Goal: Information Seeking & Learning: Learn about a topic

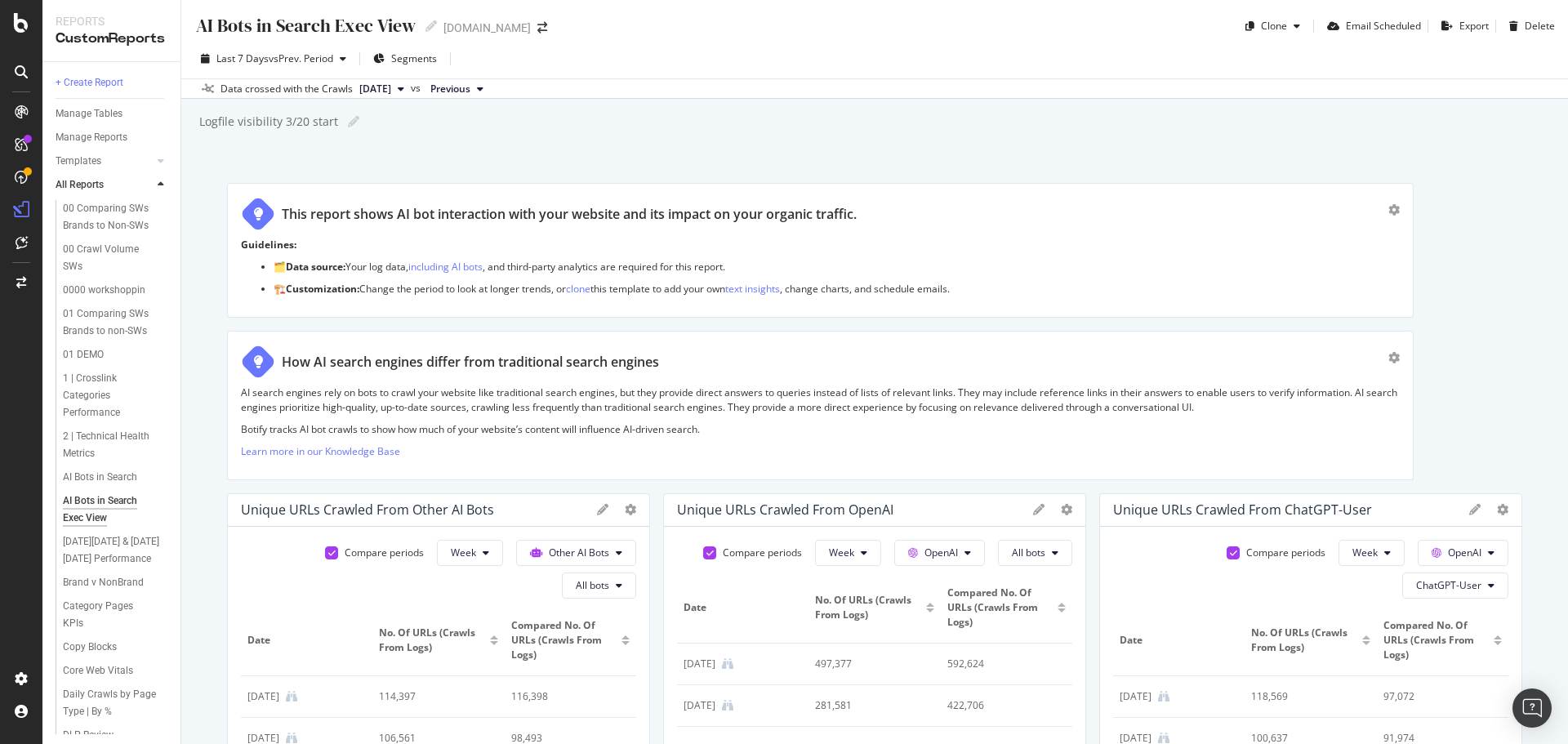
scroll to position [326, 0]
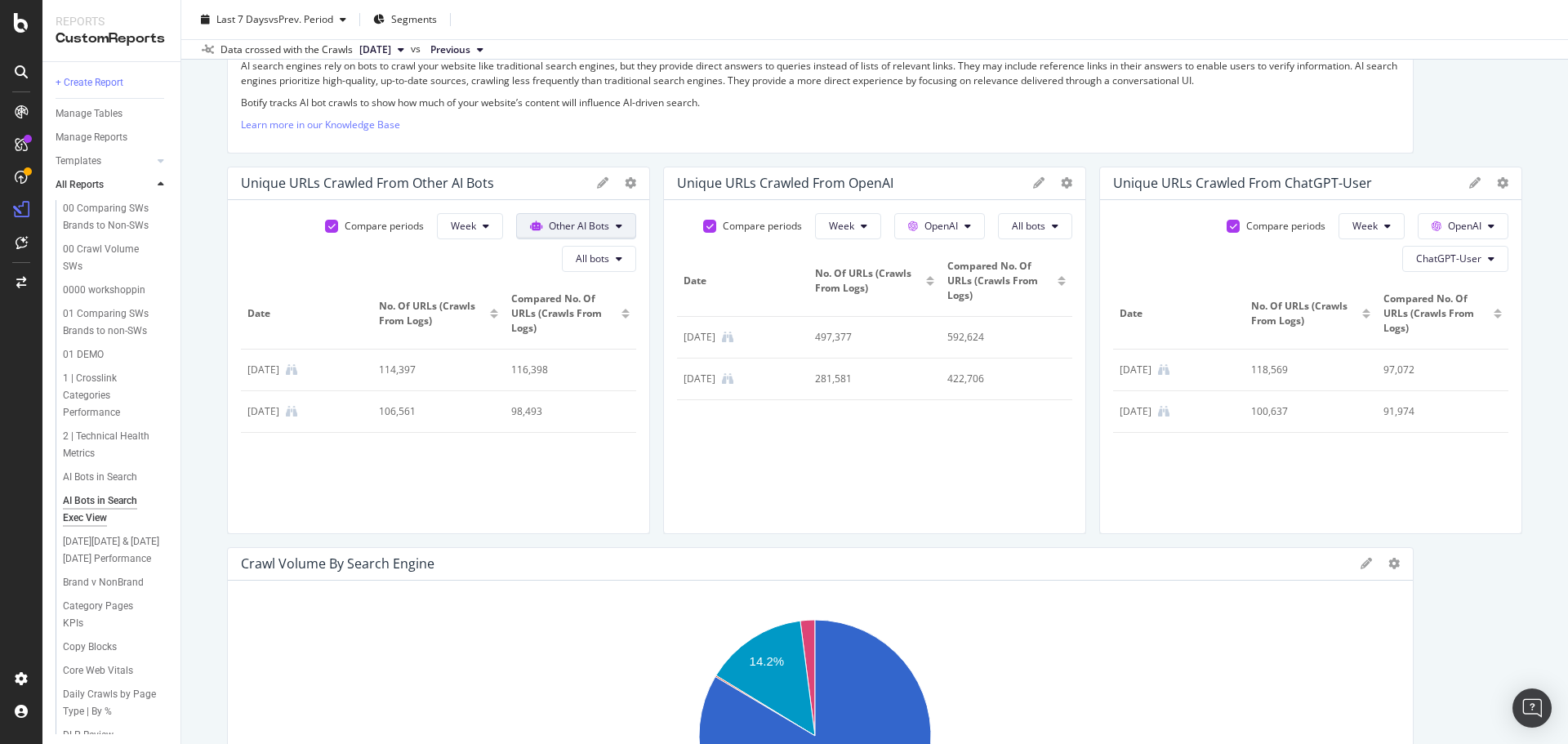
click at [598, 223] on span "Other AI Bots" at bounding box center [579, 225] width 61 height 14
click at [1472, 256] on button "ChatGPT-User" at bounding box center [1455, 259] width 106 height 26
click at [130, 486] on div "AI Bots in Search" at bounding box center [100, 477] width 75 height 18
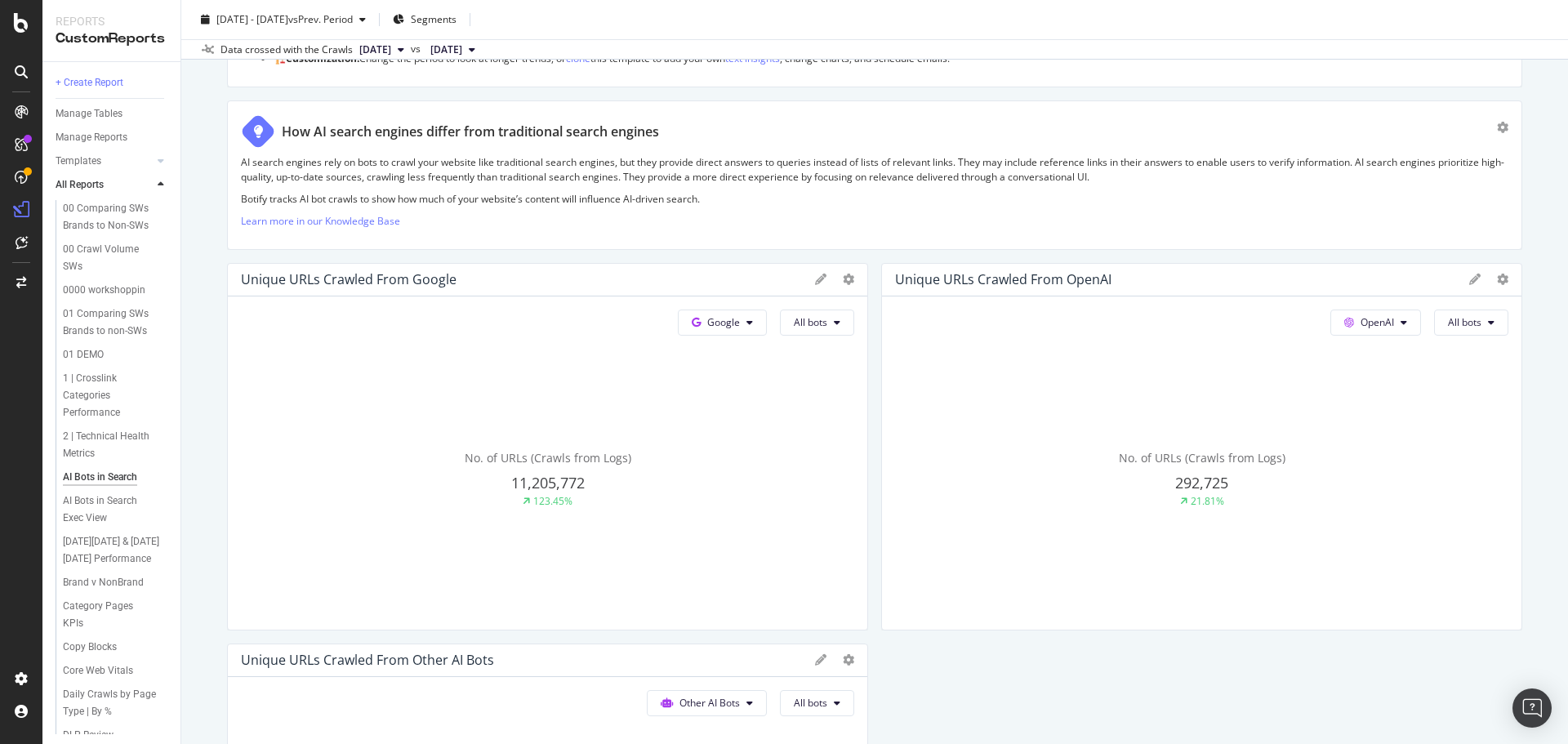
scroll to position [326, 0]
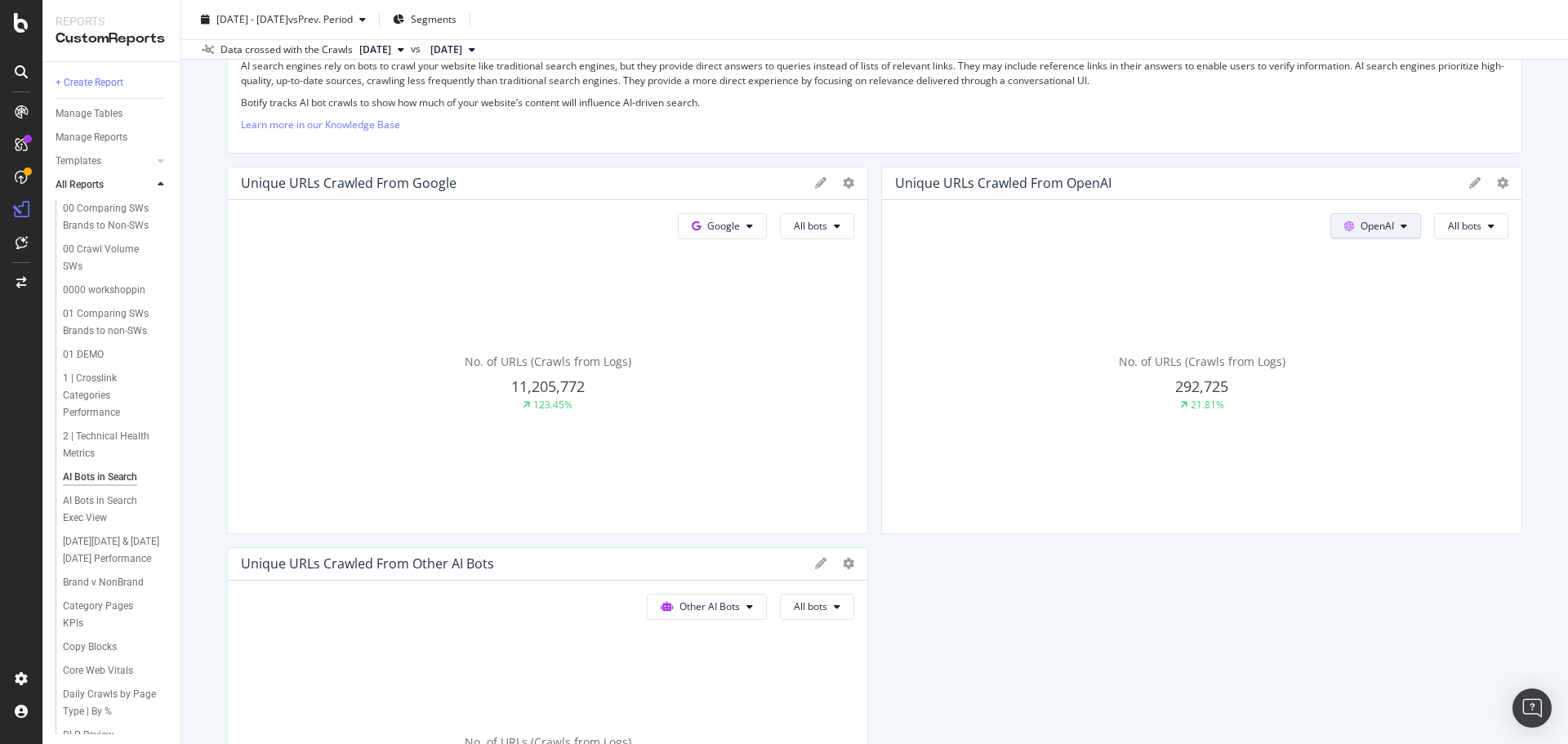
click at [1400, 229] on icon at bounding box center [1403, 225] width 6 height 10
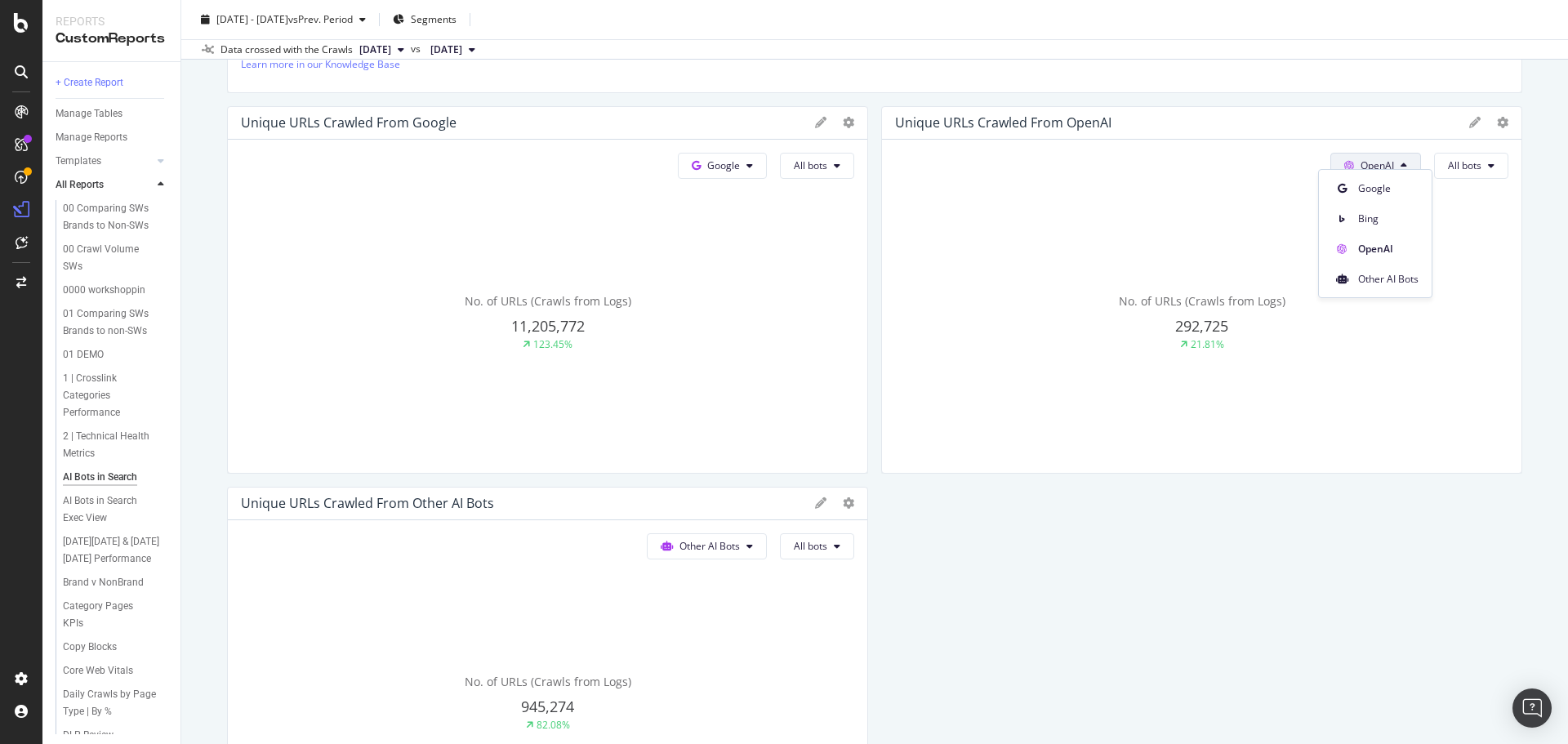
scroll to position [408, 0]
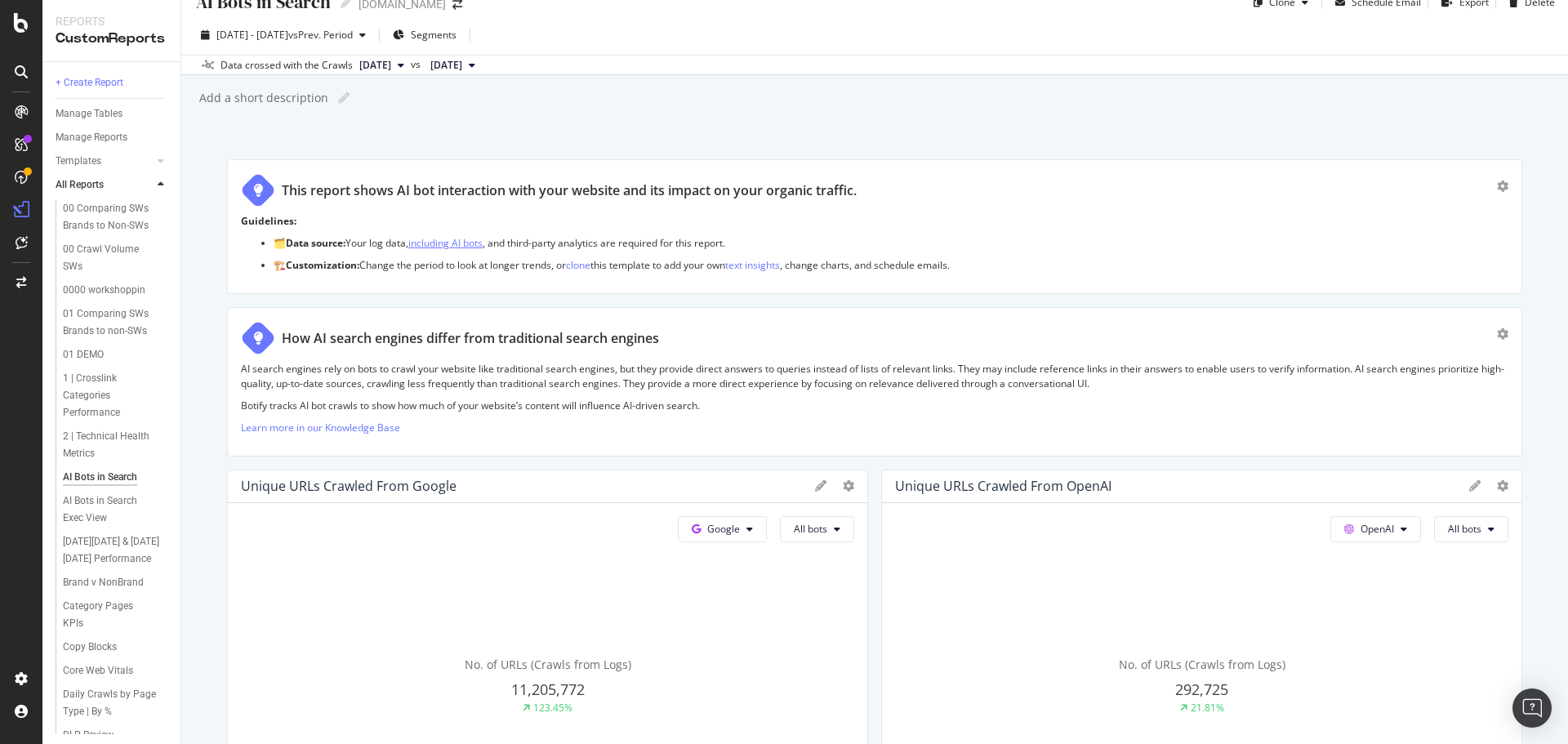
scroll to position [0, 0]
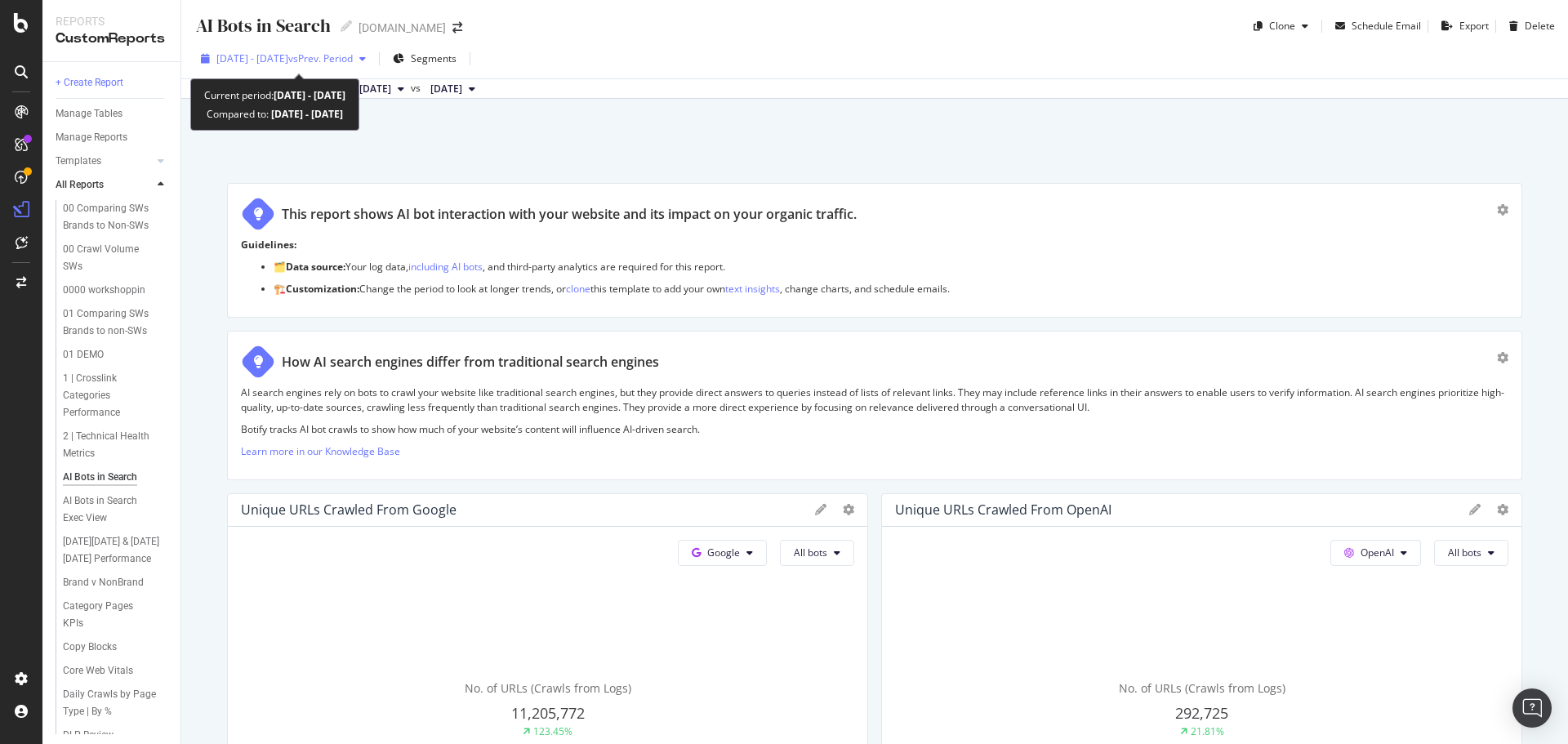
click at [329, 61] on span "vs Prev. Period" at bounding box center [321, 59] width 65 height 14
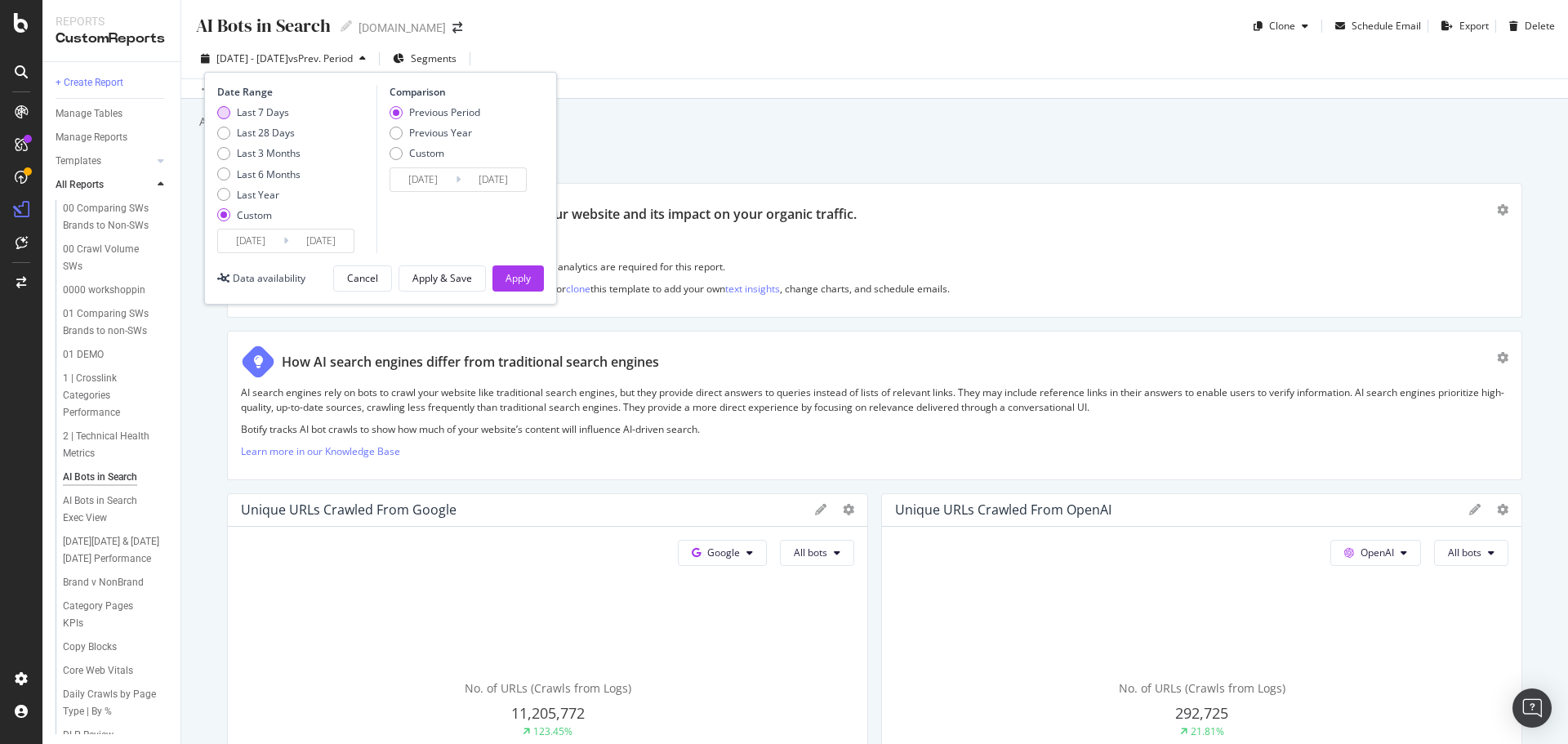
click at [252, 118] on div "Last 7 Days" at bounding box center [263, 112] width 53 height 14
type input "[DATE]"
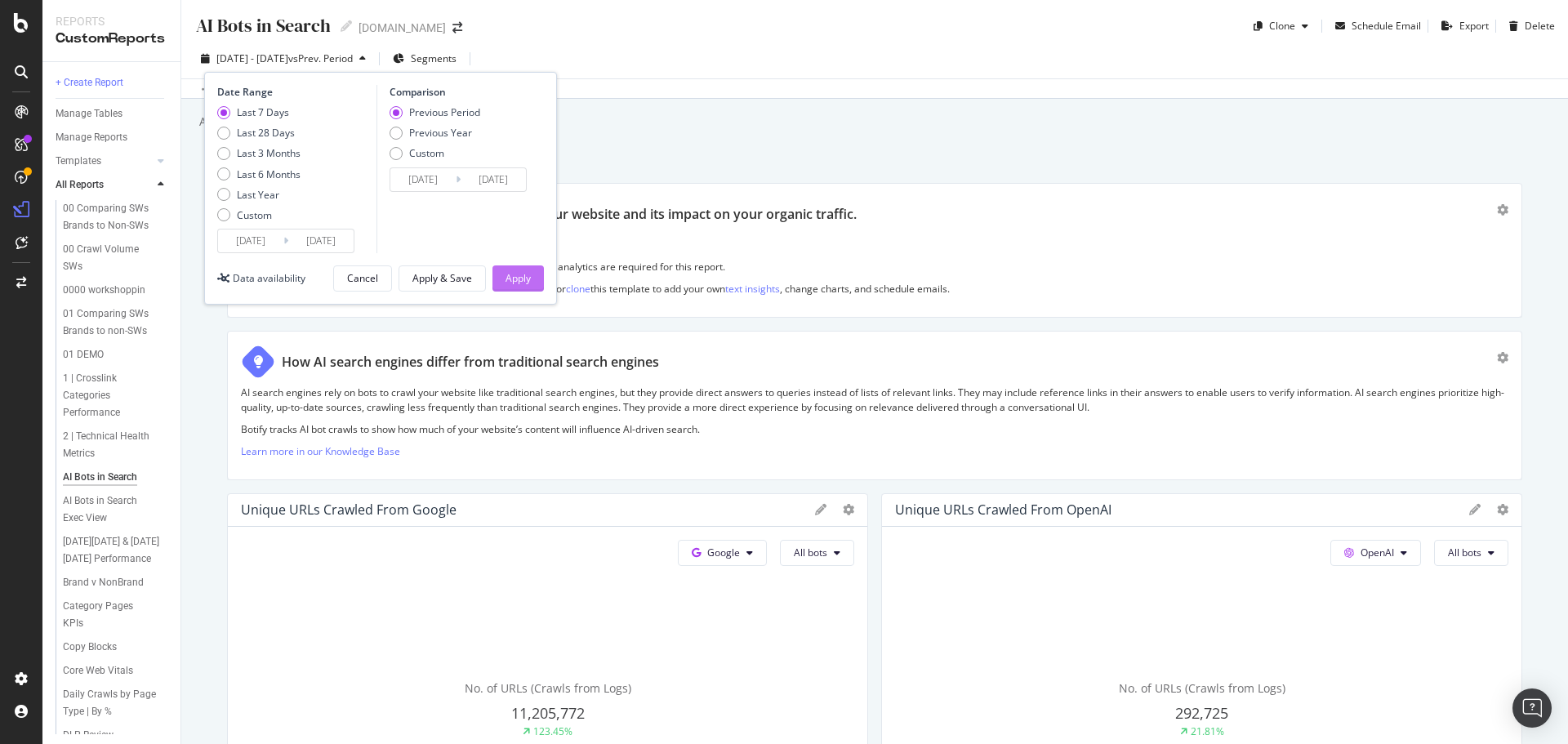
click at [529, 271] on div "Apply" at bounding box center [518, 278] width 25 height 14
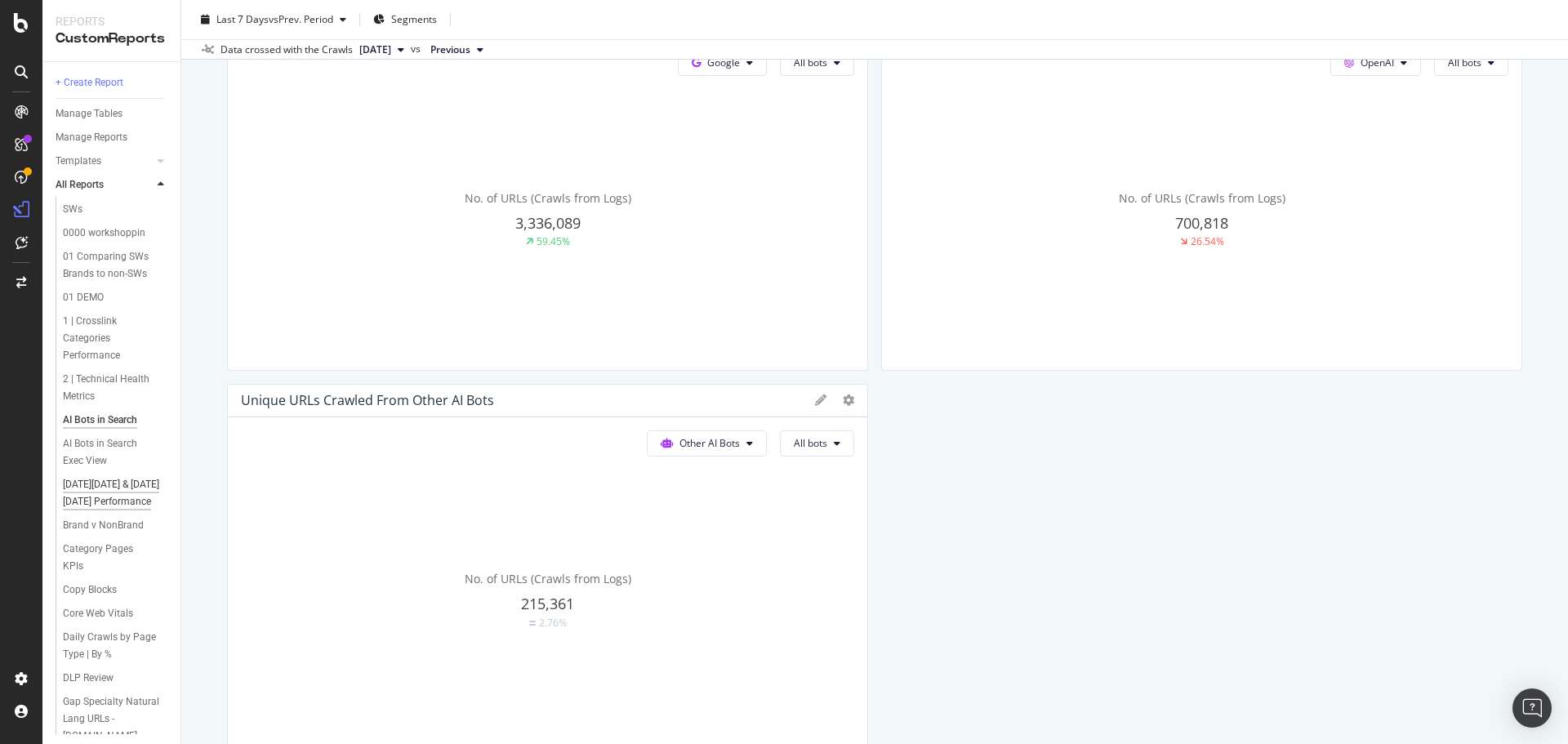
scroll to position [82, 0]
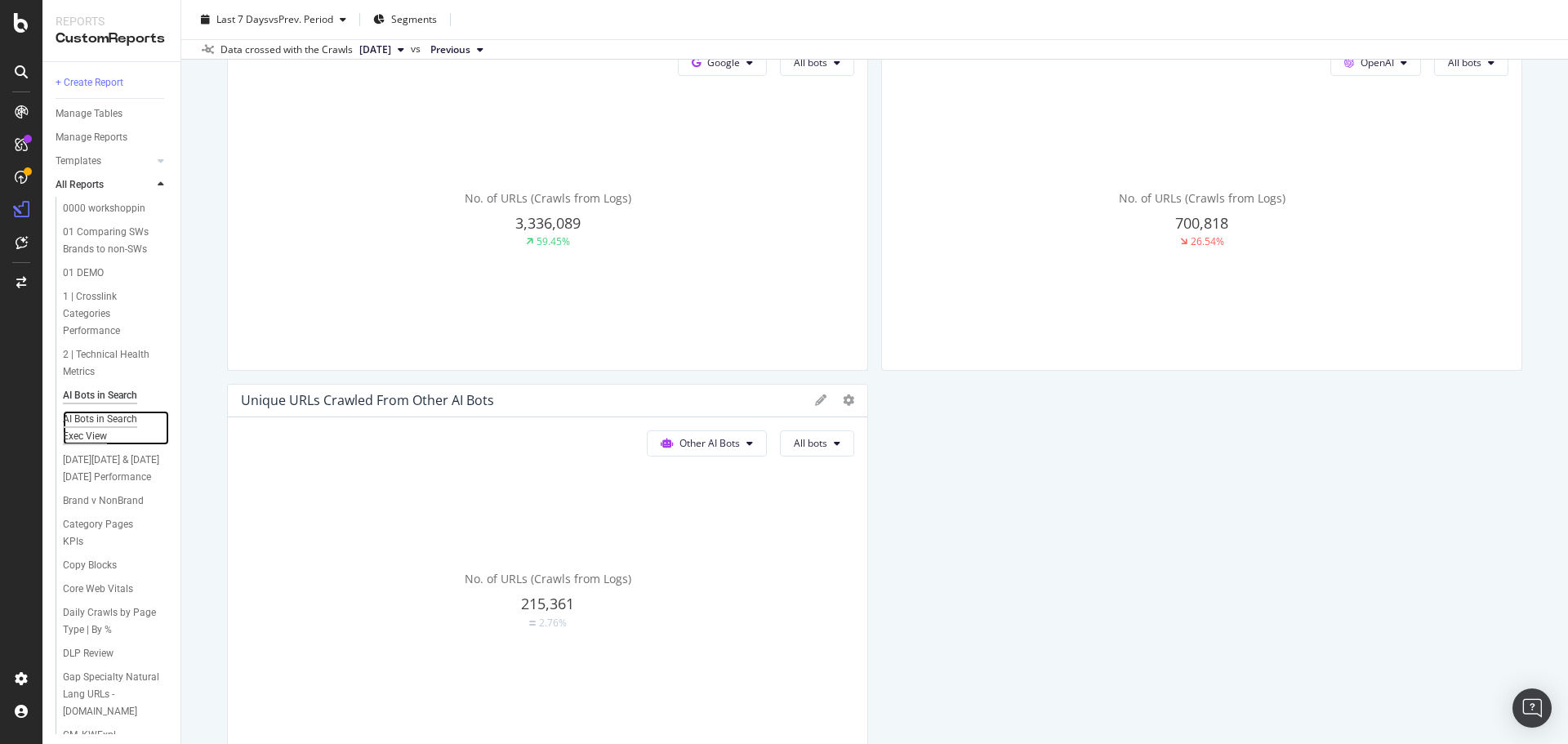
click at [98, 443] on div "AI Bots in Search Exec View" at bounding box center [110, 427] width 94 height 34
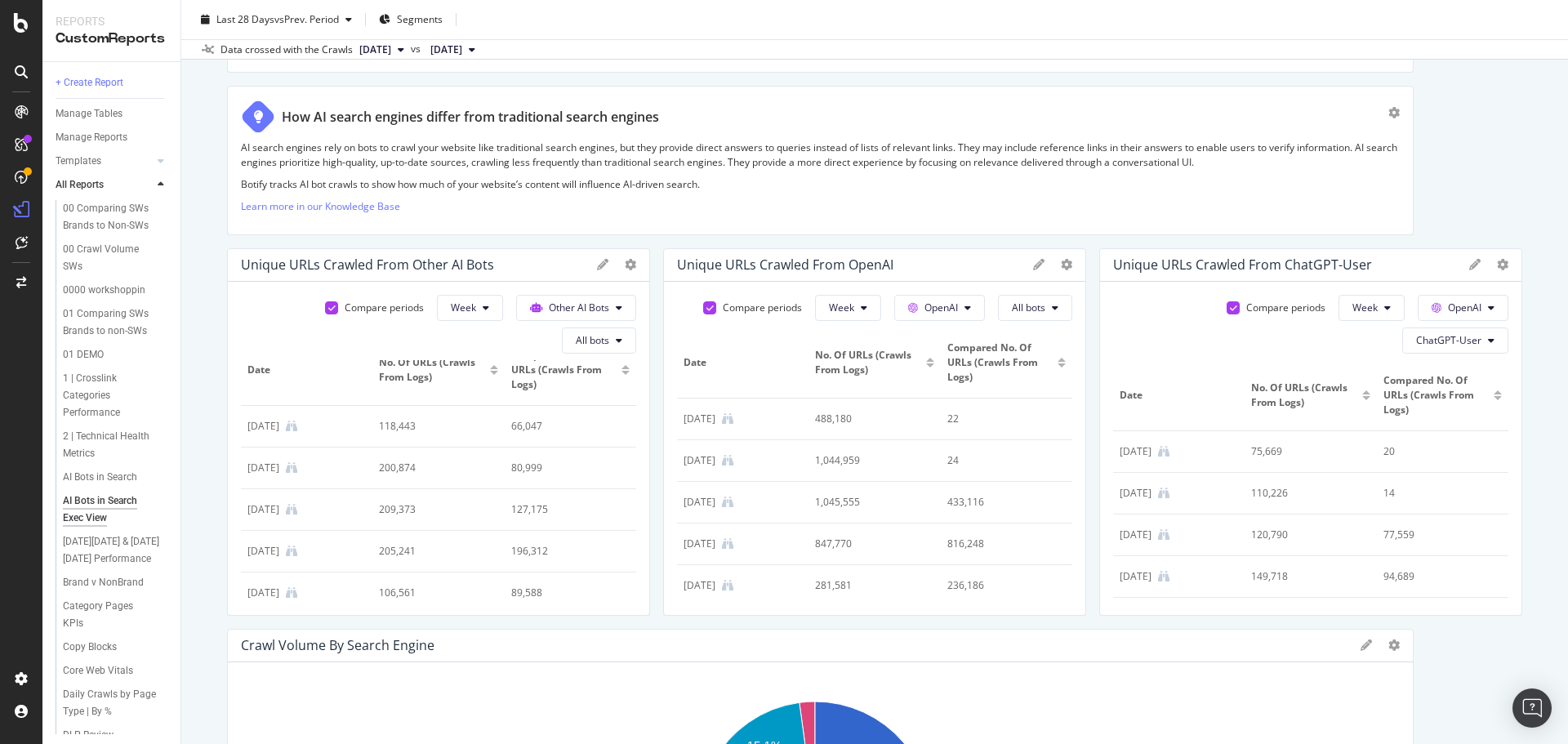
scroll to position [38, 0]
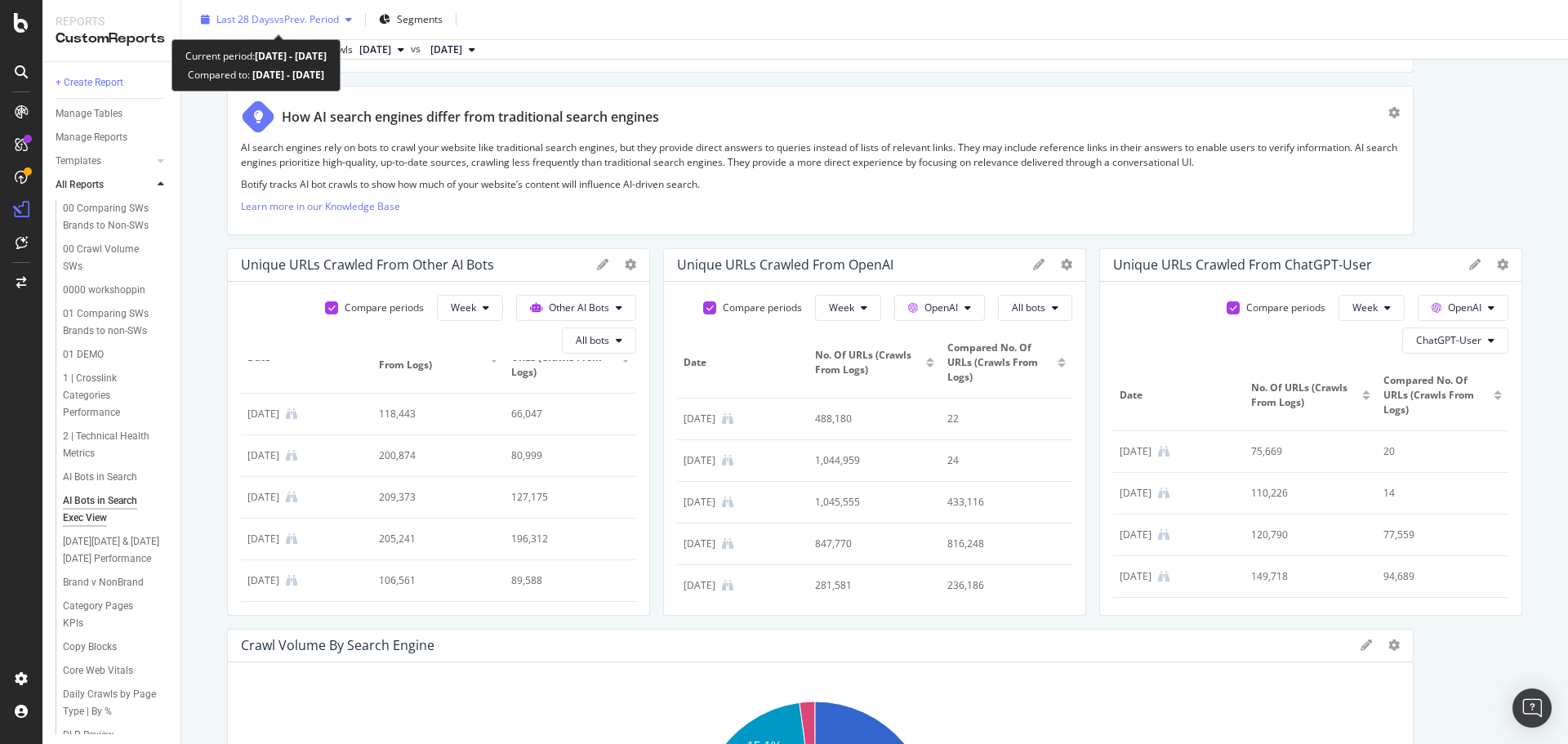
click at [271, 12] on span "Last 28 Days" at bounding box center [246, 19] width 58 height 14
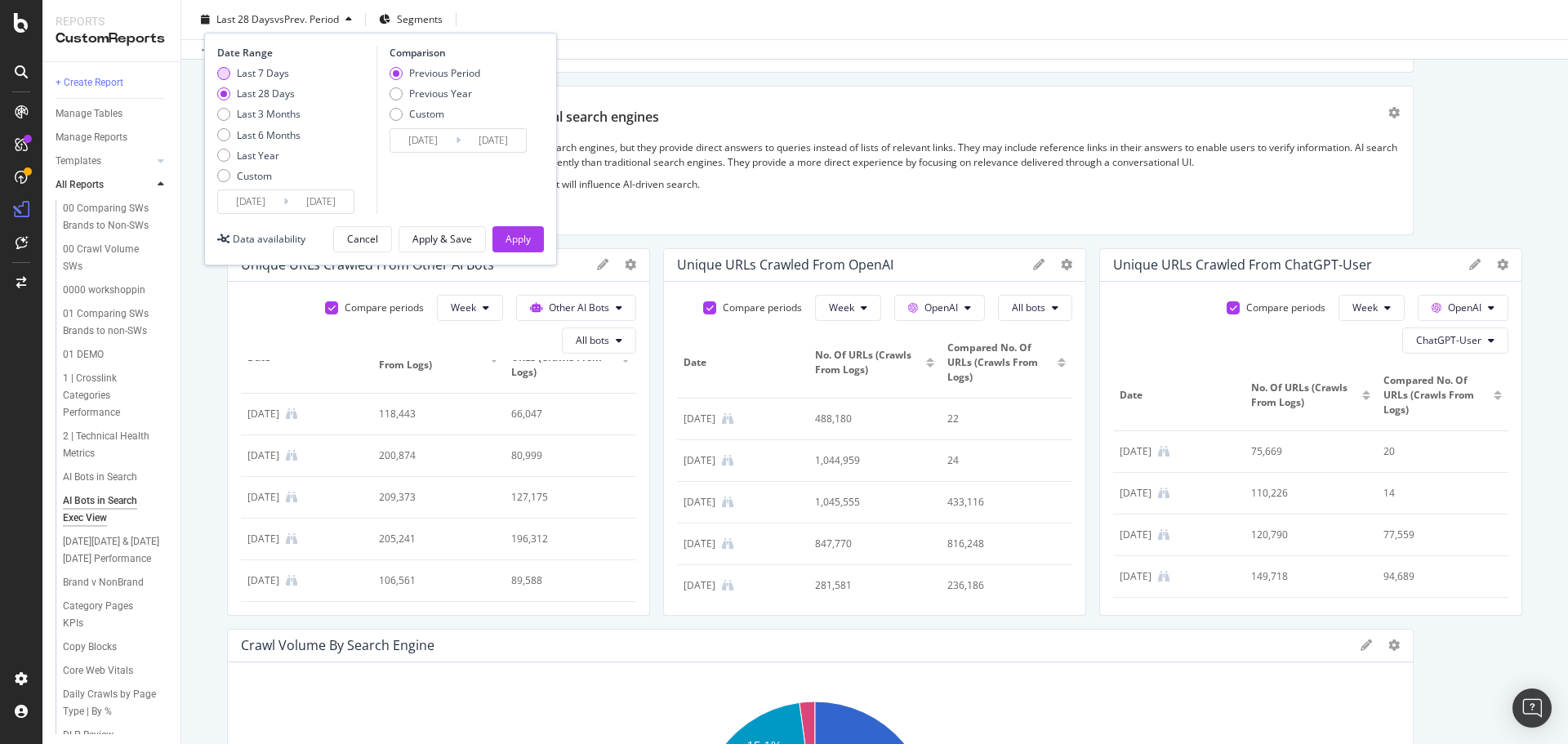
click at [249, 72] on div "Last 7 Days" at bounding box center [263, 73] width 53 height 14
type input "[DATE]"
click at [530, 244] on div "Apply" at bounding box center [518, 239] width 25 height 14
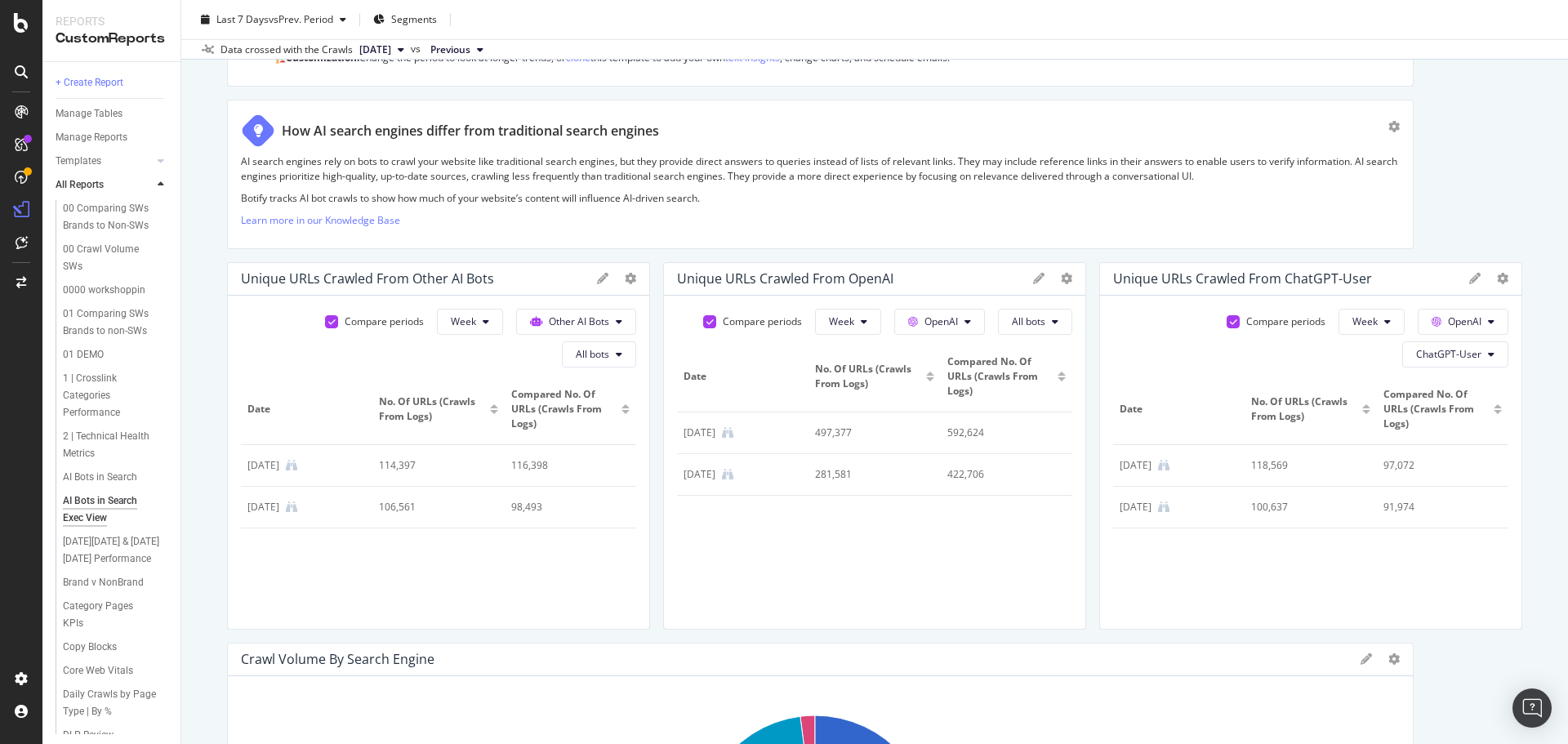
scroll to position [245, 0]
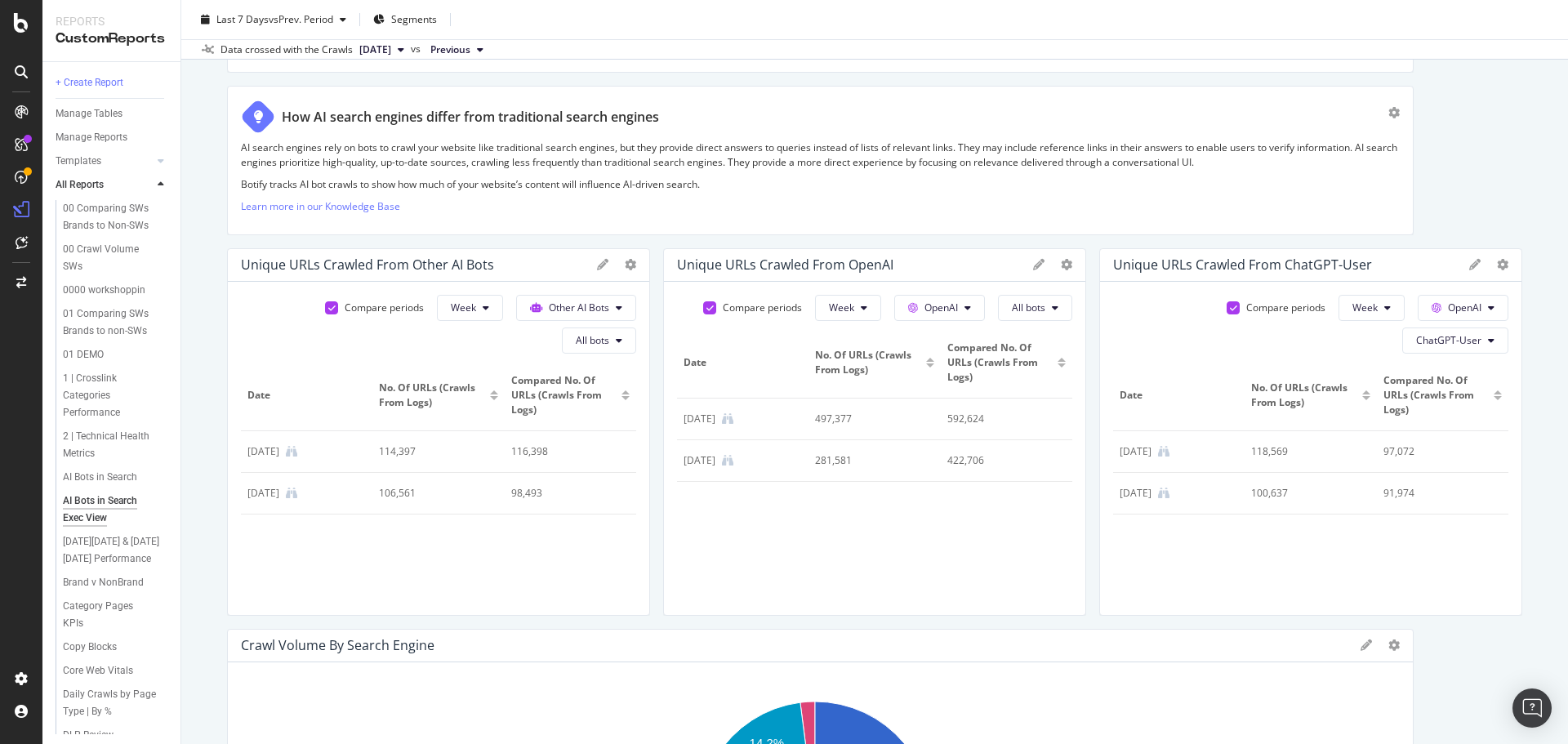
drag, startPoint x: 1047, startPoint y: 39, endPoint x: 1060, endPoint y: 41, distance: 13.2
click at [1047, 39] on div "Data crossed with the Crawls [DATE] vs Previous" at bounding box center [875, 49] width 1387 height 19
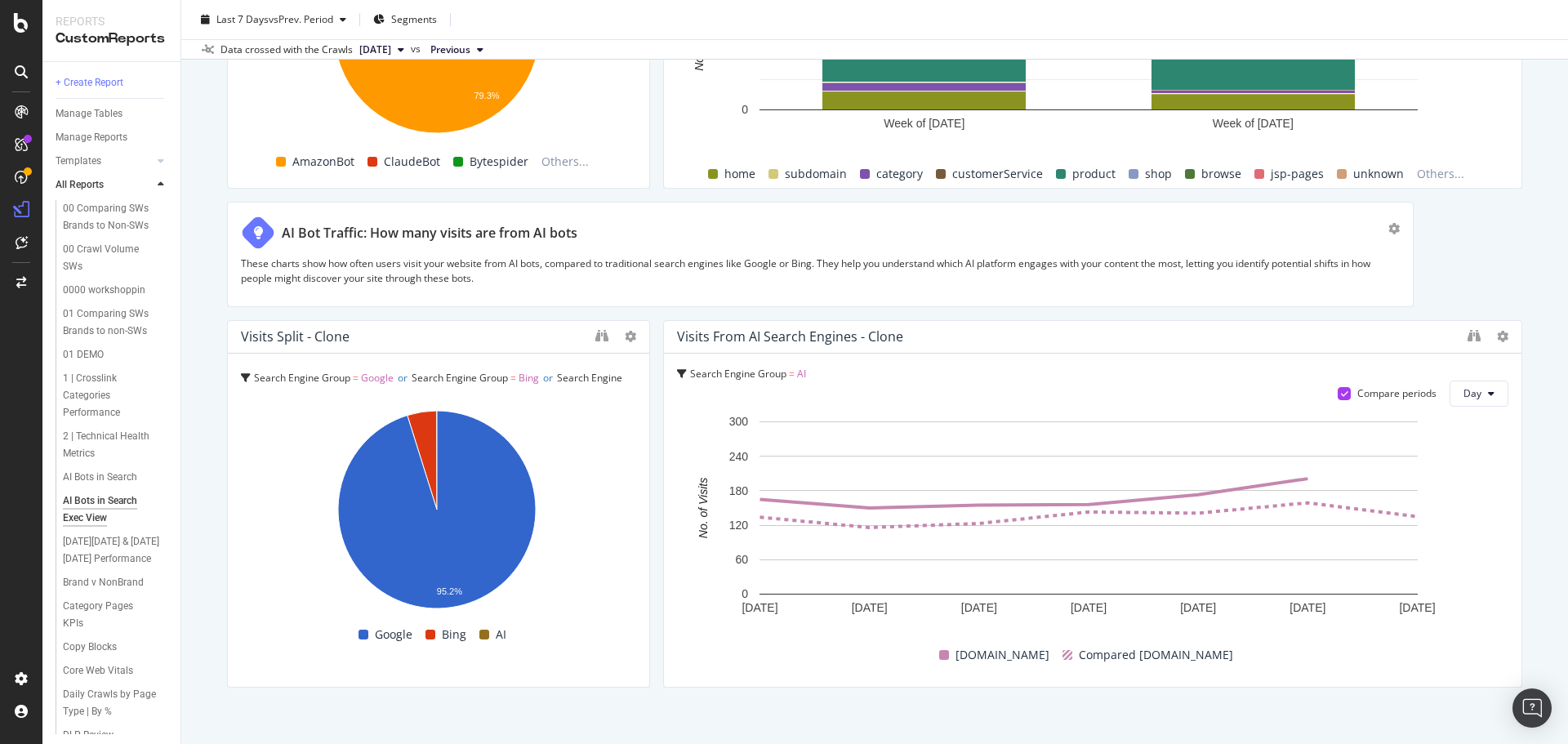
scroll to position [2719, 0]
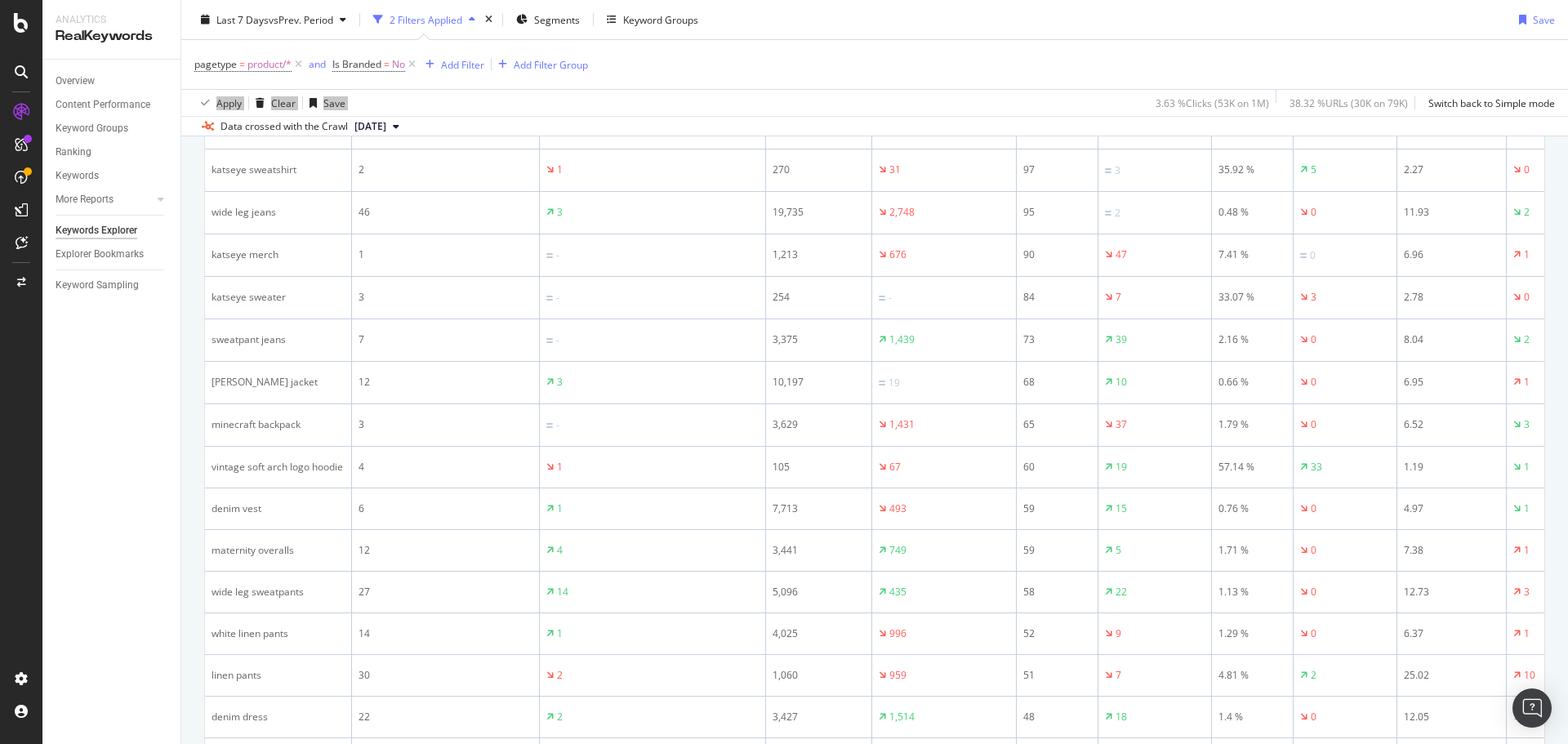
scroll to position [1143, 0]
